Goal: Find specific page/section: Find specific page/section

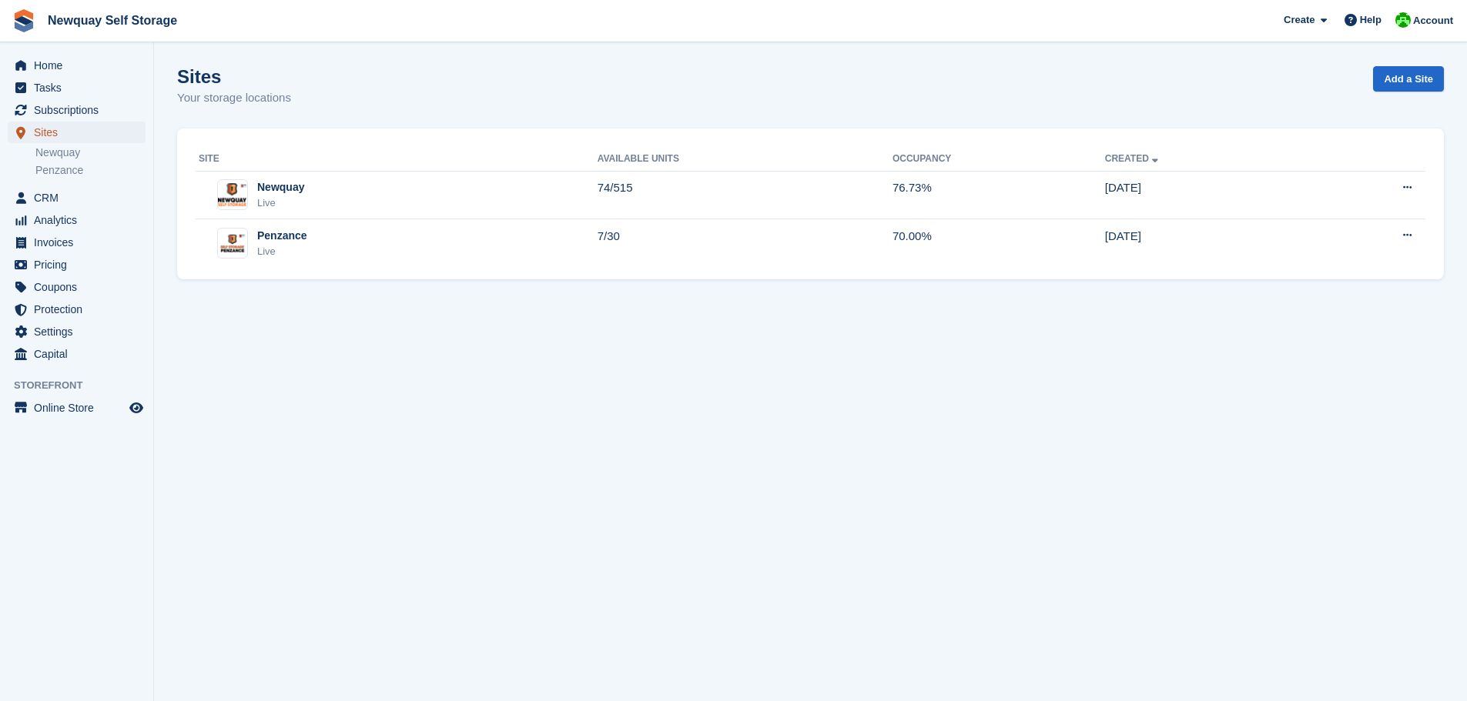
click at [46, 129] on span "Sites" at bounding box center [80, 133] width 92 height 22
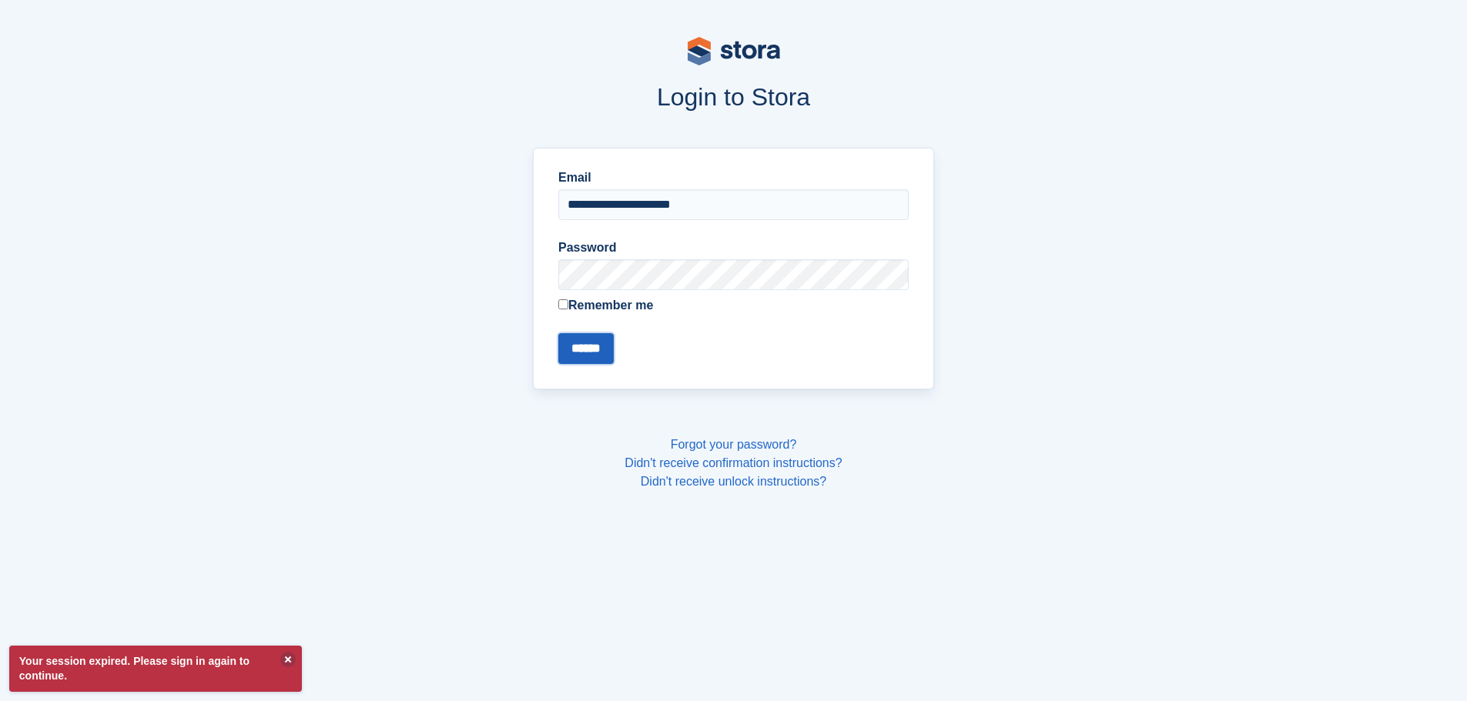
click at [586, 352] on input "******" at bounding box center [585, 348] width 55 height 31
